Goal: Find contact information: Find contact information

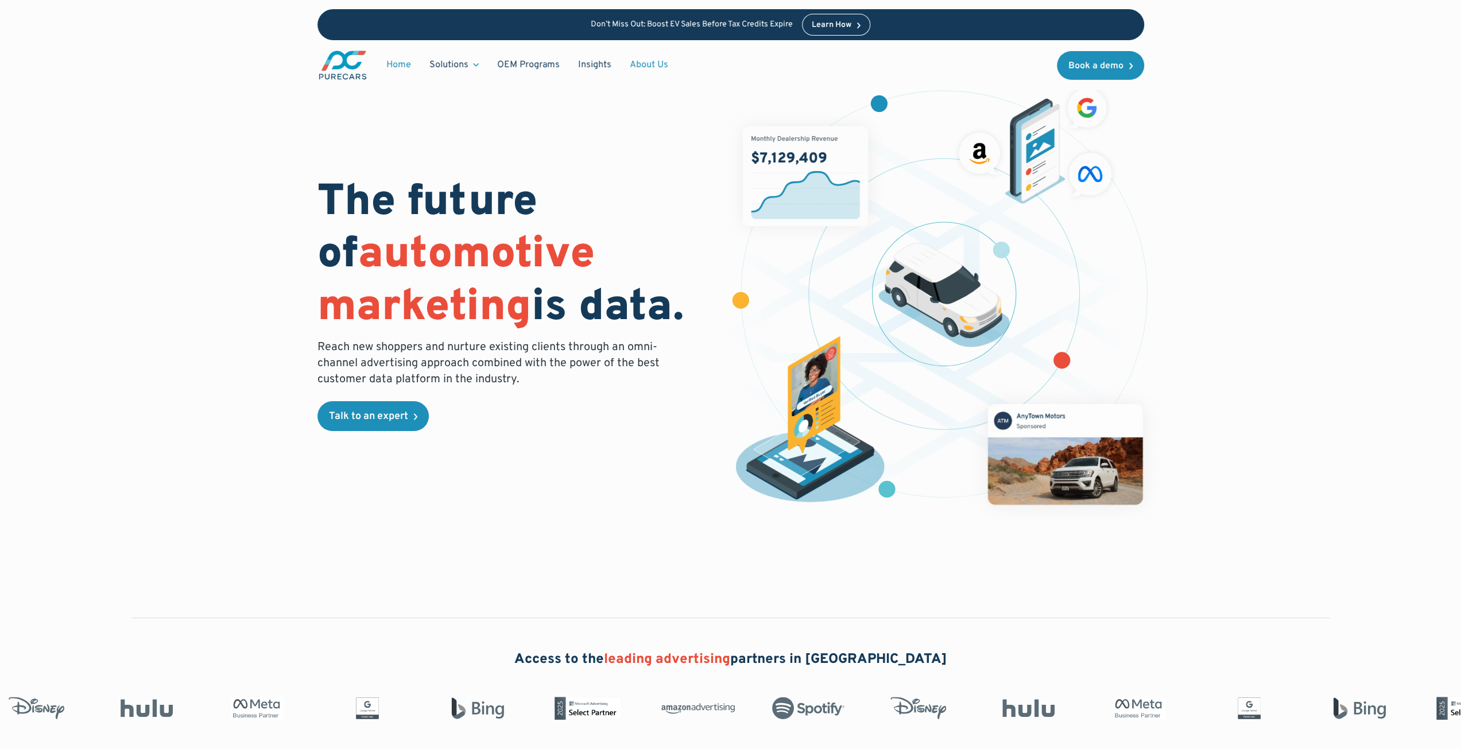
click at [649, 62] on link "About Us" at bounding box center [649, 65] width 57 height 22
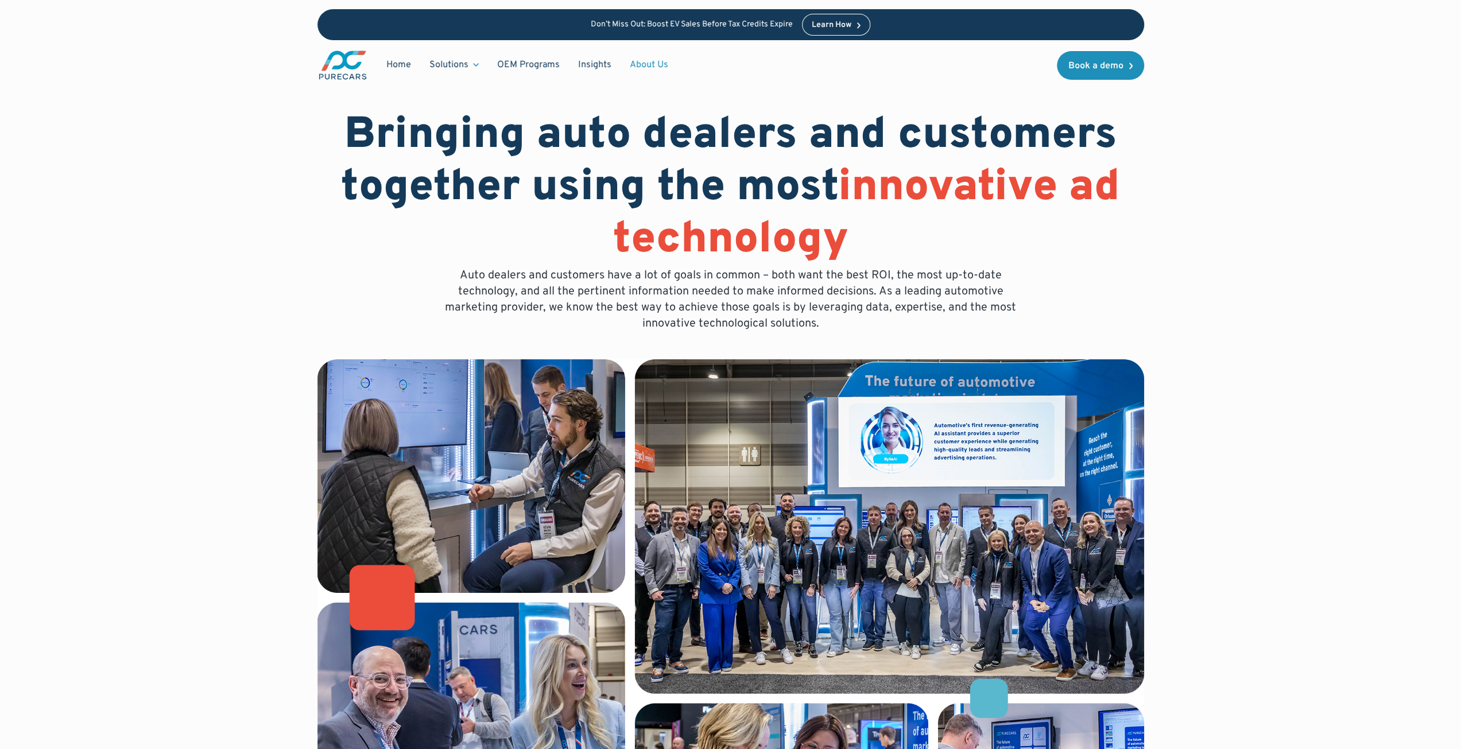
click at [654, 68] on link "About Us" at bounding box center [649, 65] width 57 height 22
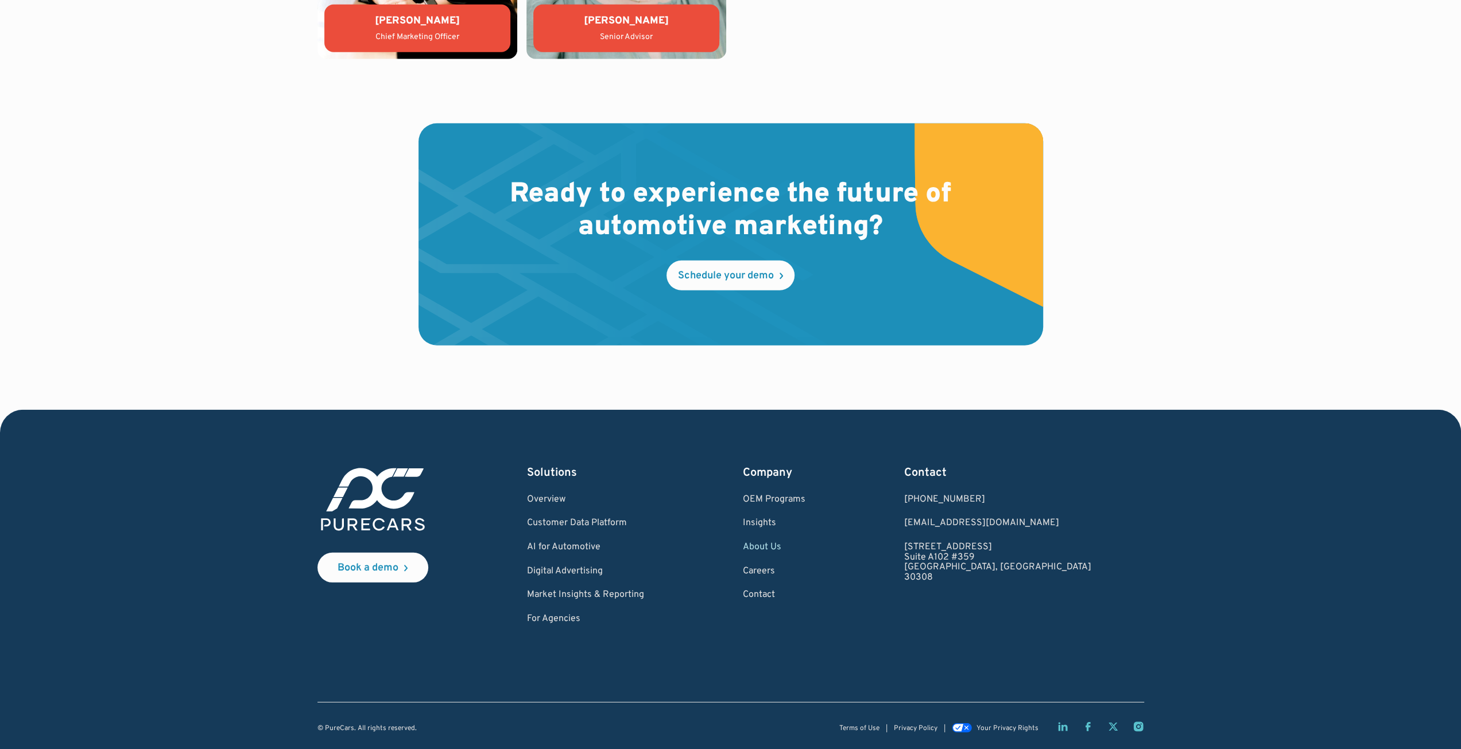
scroll to position [3164, 0]
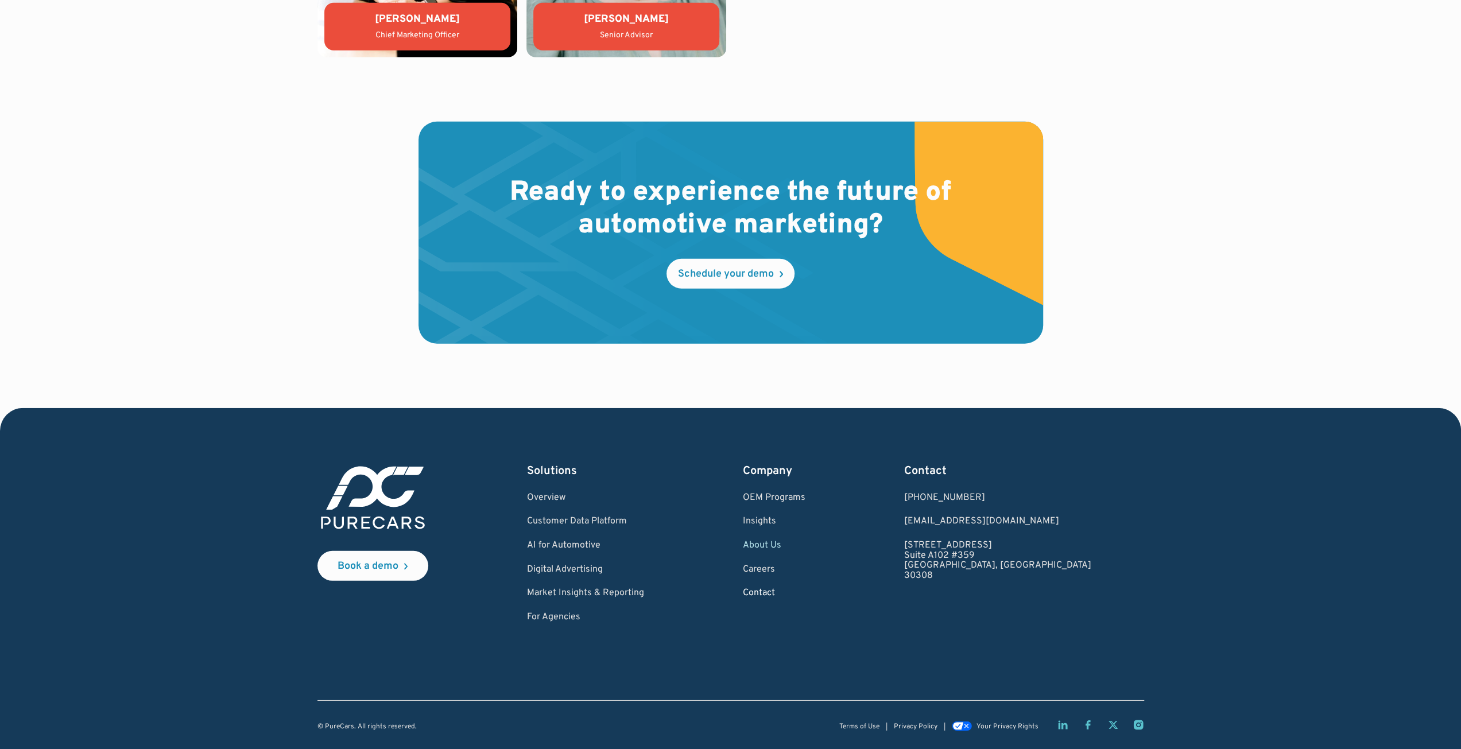
click at [805, 593] on link "Contact" at bounding box center [774, 593] width 63 height 10
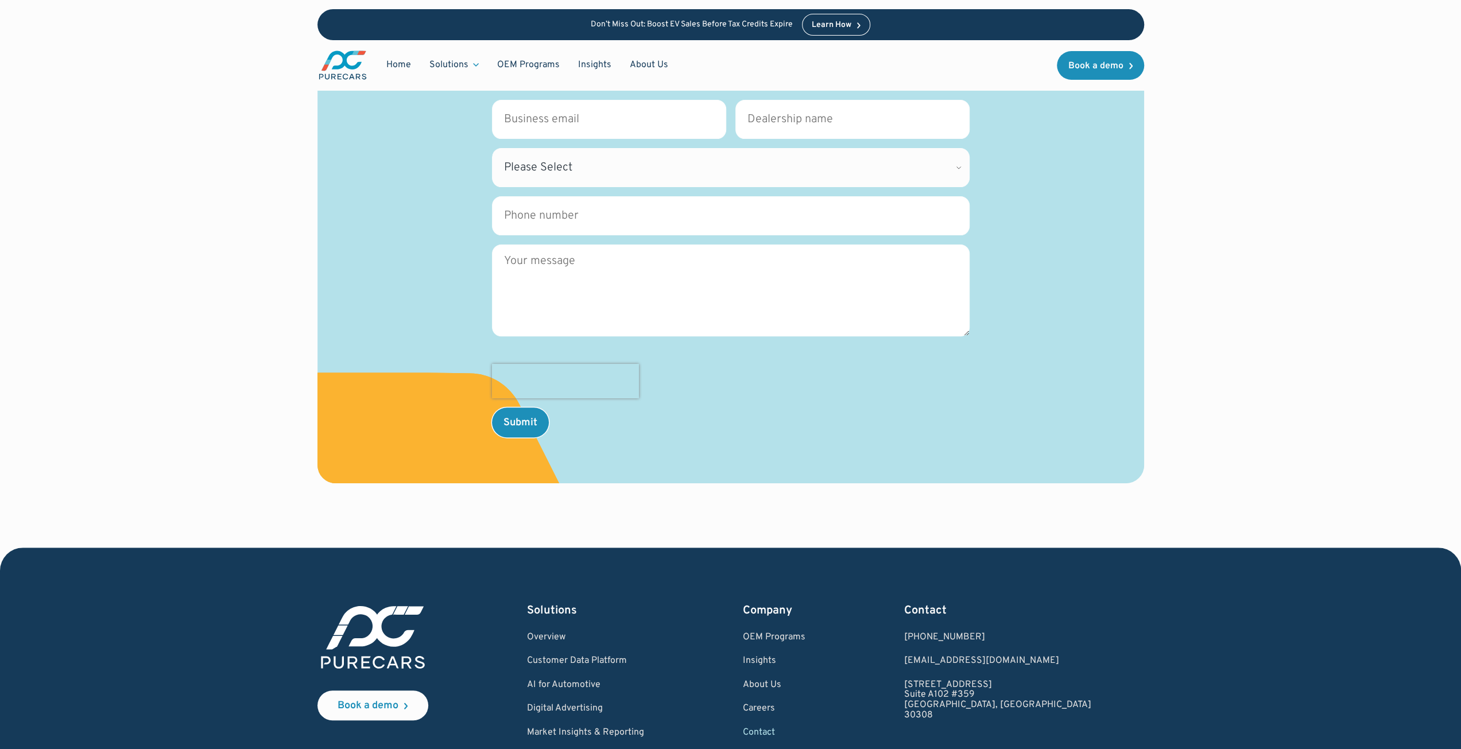
scroll to position [425, 0]
